Goal: Book appointment/travel/reservation

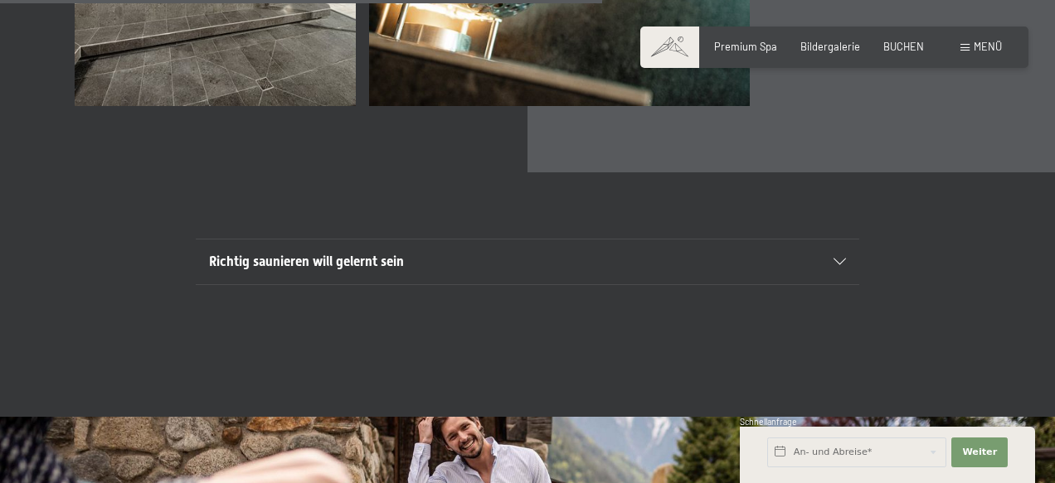
scroll to position [4643, 0]
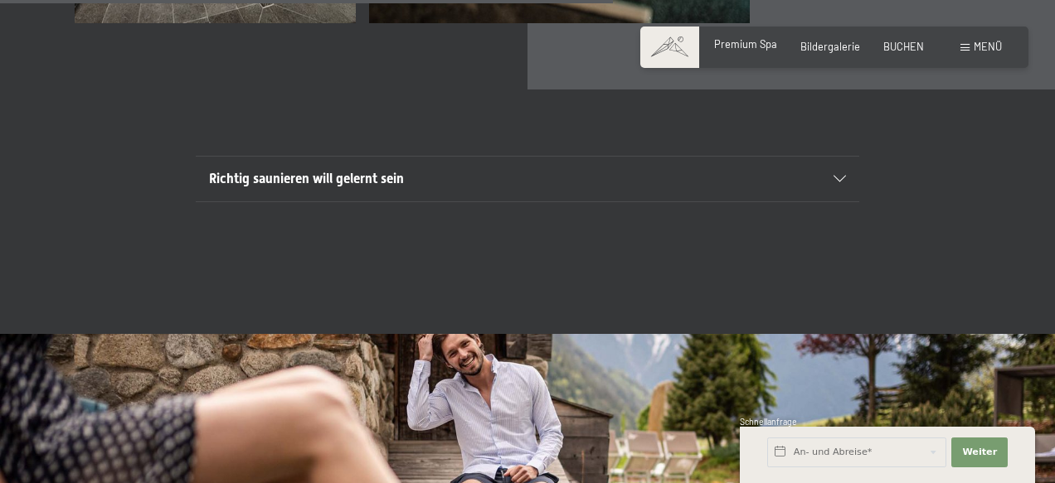
click at [743, 45] on span "Premium Spa" at bounding box center [745, 43] width 63 height 13
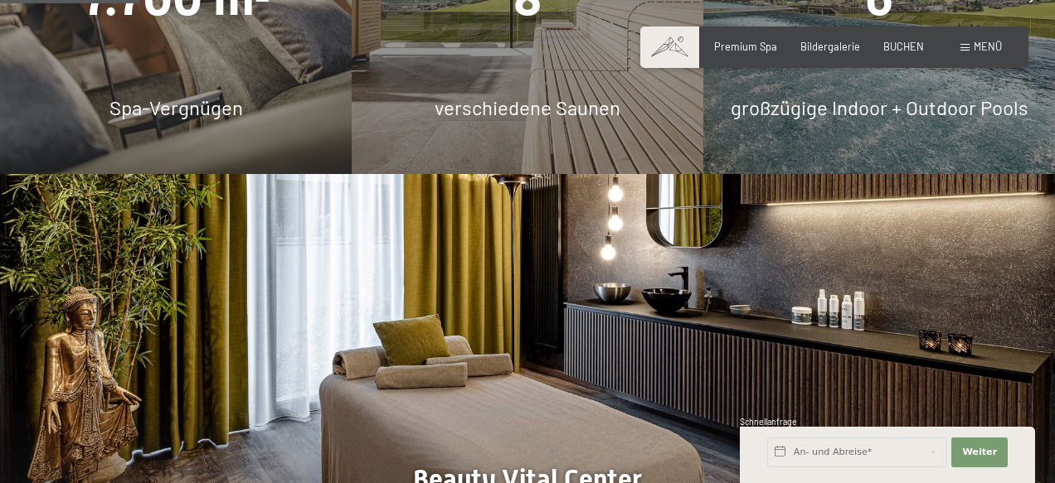
scroll to position [1244, 0]
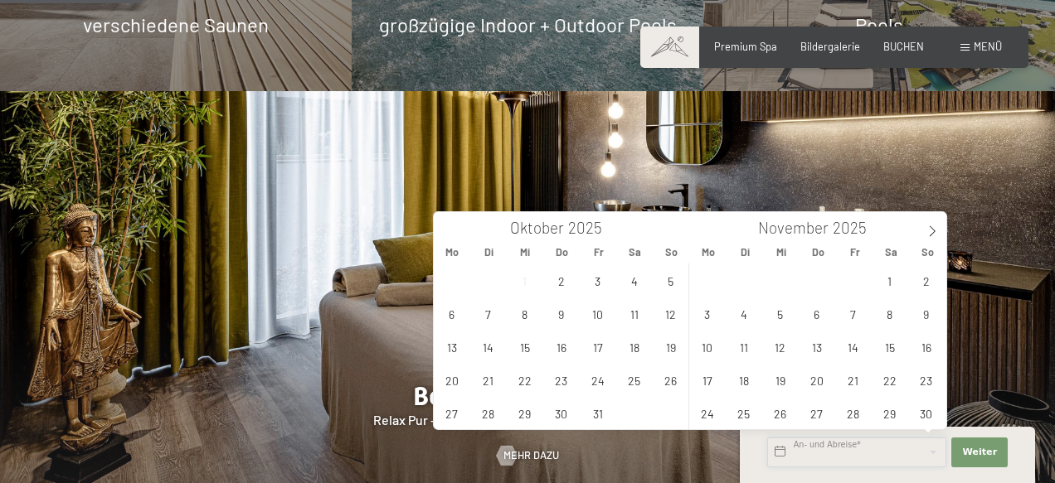
click at [859, 449] on input "text" at bounding box center [856, 453] width 179 height 30
click at [601, 281] on span "3" at bounding box center [597, 280] width 32 height 32
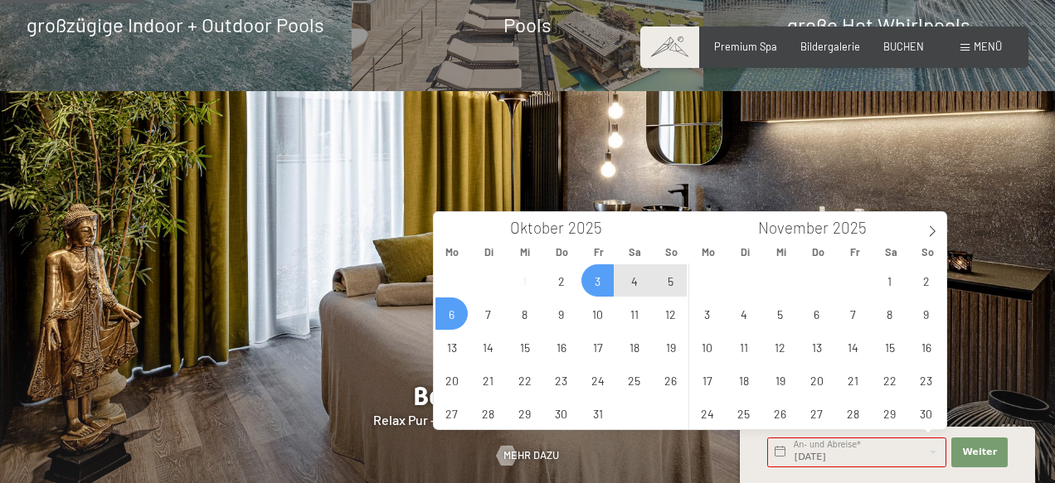
click at [456, 308] on span "6" at bounding box center [451, 314] width 32 height 32
type input "Fr. 03.10.2025 - Mo. 06.10.2025"
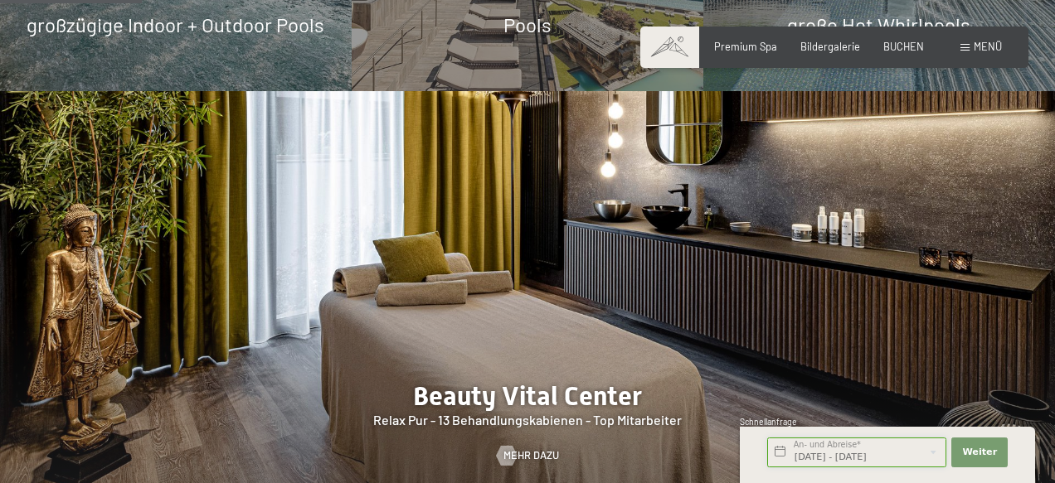
scroll to position [0, 2]
click at [956, 455] on button "Weiter Adressfelder ausblenden" at bounding box center [979, 453] width 56 height 30
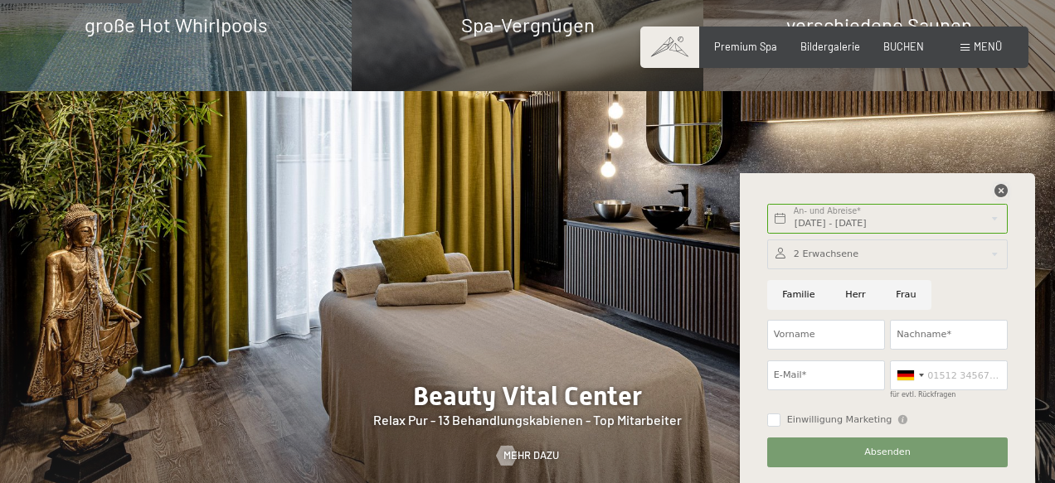
click at [1004, 189] on icon at bounding box center [1000, 190] width 13 height 13
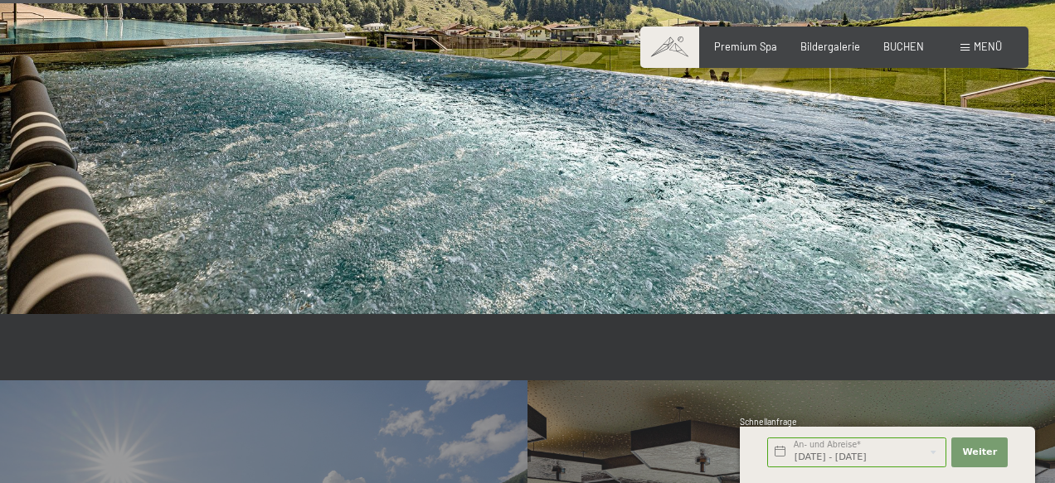
scroll to position [2819, 0]
